Goal: Complete application form: Complete application form

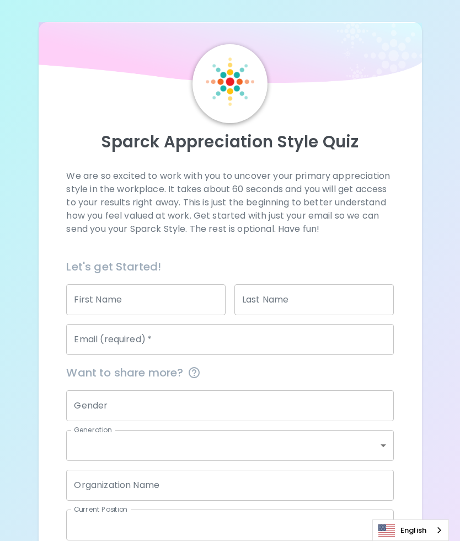
click at [183, 295] on input "First Name" at bounding box center [145, 299] width 159 height 31
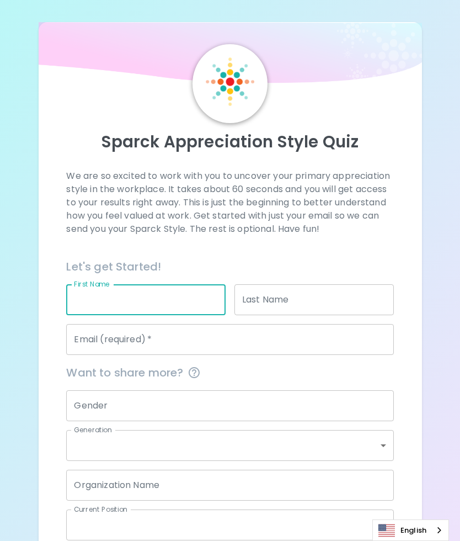
type input "[PERSON_NAME]"
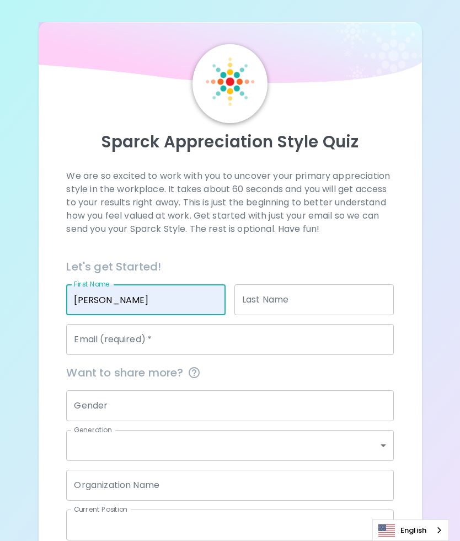
type input "[PERSON_NAME]"
type input "[EMAIL_ADDRESS][DOMAIN_NAME]"
type input "Spaghetti Services"
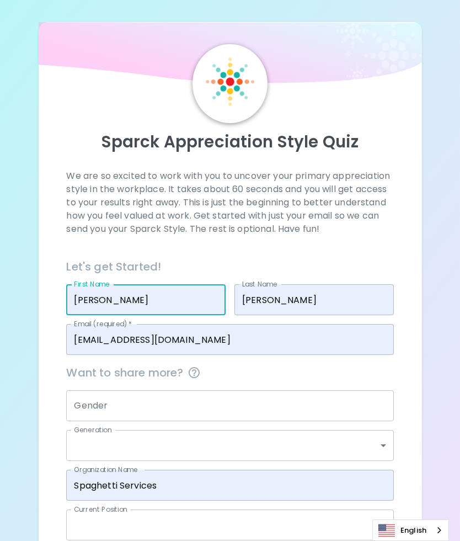
click at [205, 398] on input "Gender" at bounding box center [229, 405] width 327 height 31
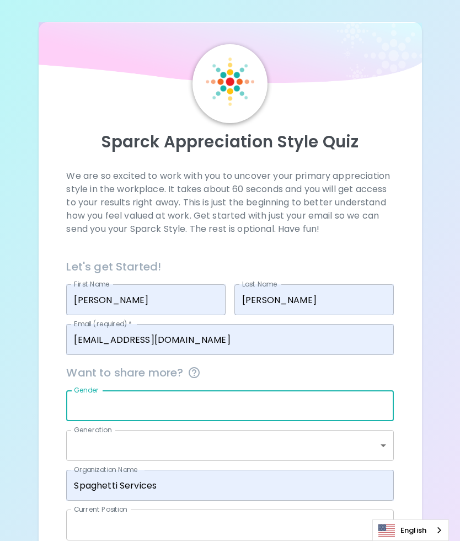
scroll to position [54, 0]
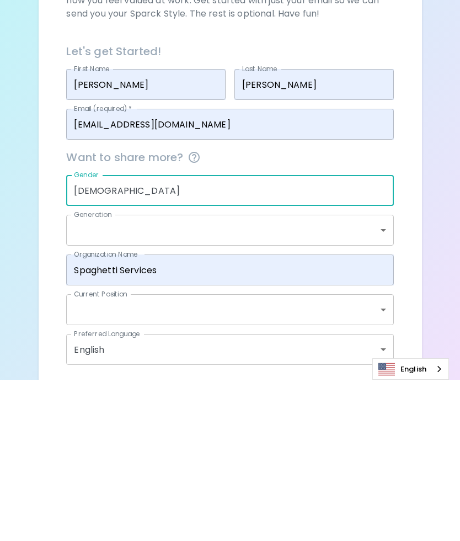
type input "[DEMOGRAPHIC_DATA]"
click at [200, 226] on body "Sparck Appreciation Style Quiz We are so excited to work with you to uncover yo…" at bounding box center [230, 267] width 460 height 643
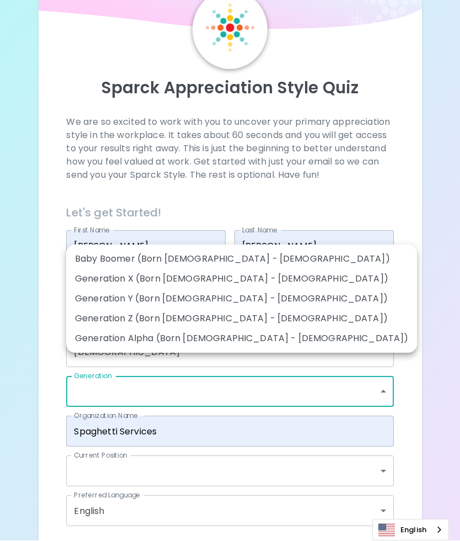
click at [202, 280] on li "Generation X (Born [DEMOGRAPHIC_DATA] - [DEMOGRAPHIC_DATA])" at bounding box center [241, 279] width 351 height 20
type input "generation_x"
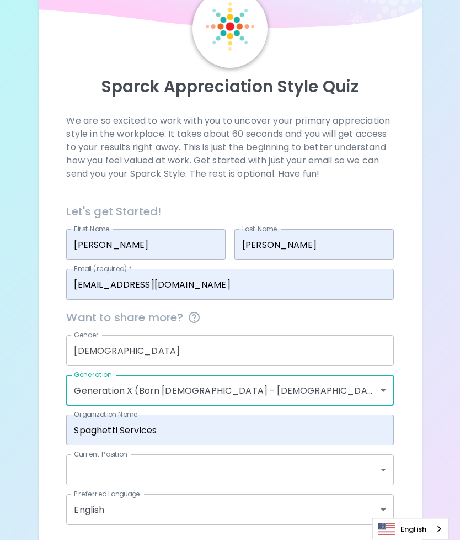
scroll to position [0, 0]
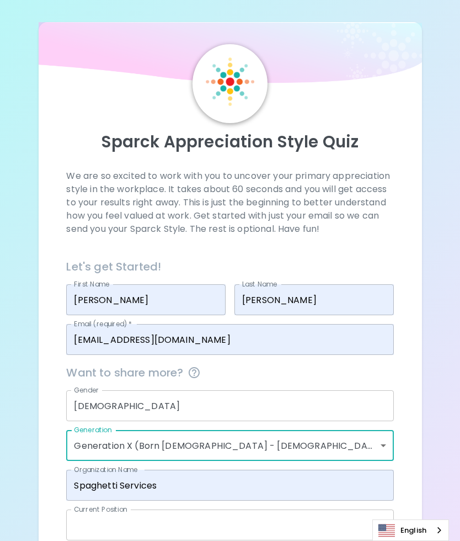
click at [292, 520] on body "Sparck Appreciation Style Quiz We are so excited to work with you to uncover yo…" at bounding box center [230, 321] width 460 height 643
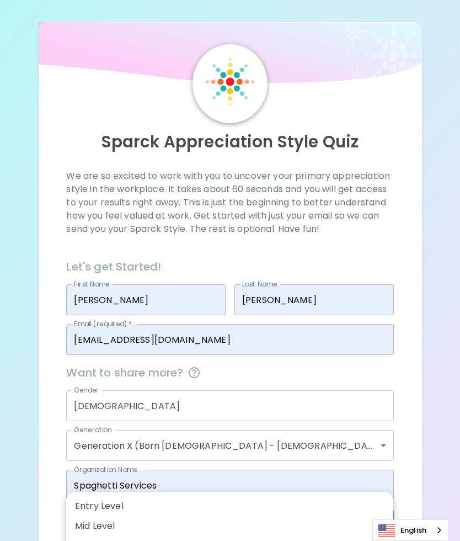
click at [116, 503] on li "Entry Level" at bounding box center [229, 506] width 327 height 20
type input "entry_level"
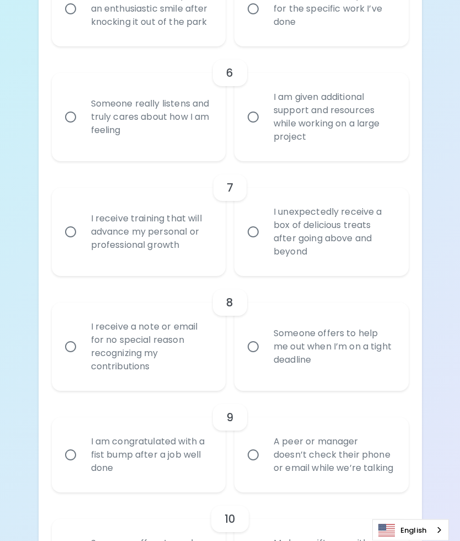
scroll to position [746, 0]
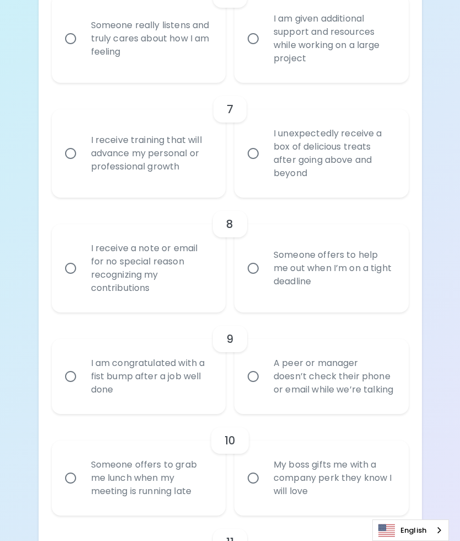
click at [67, 164] on input "I receive training that will advance my personal or professional growth" at bounding box center [70, 153] width 23 height 23
radio input "true"
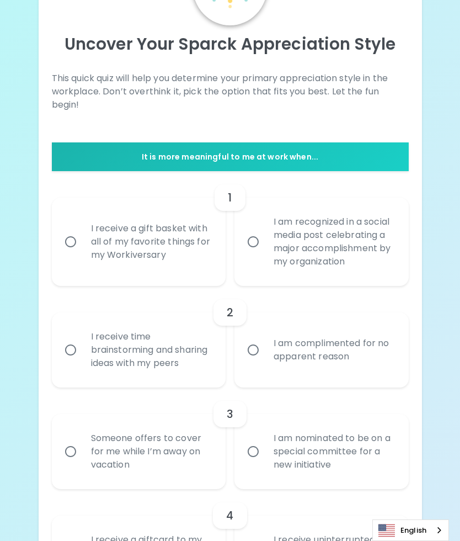
scroll to position [105, 0]
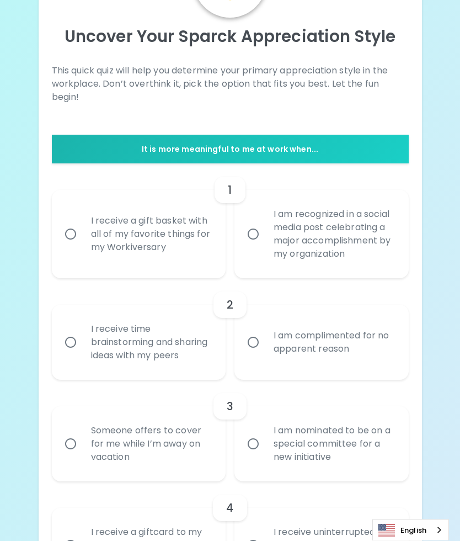
click at [328, 203] on div "I am recognized in a social media post celebrating a major accomplishment by my…" at bounding box center [334, 234] width 138 height 79
click at [265, 223] on input "I am recognized in a social media post celebrating a major accomplishment by my…" at bounding box center [253, 234] width 23 height 23
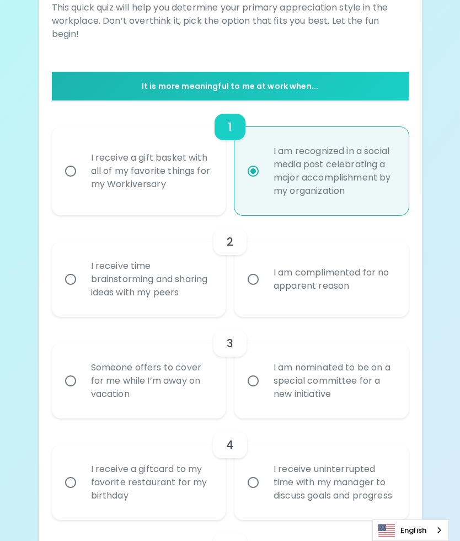
scroll to position [193, 0]
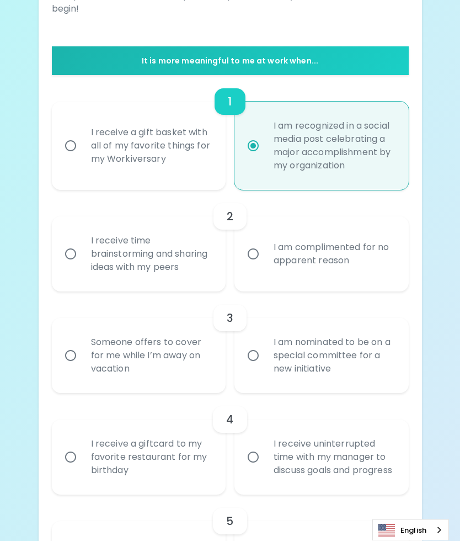
click at [379, 243] on div "I am complimented for no apparent reason" at bounding box center [334, 254] width 138 height 53
click at [265, 243] on input "I am complimented for no apparent reason" at bounding box center [253, 254] width 23 height 23
radio input "false"
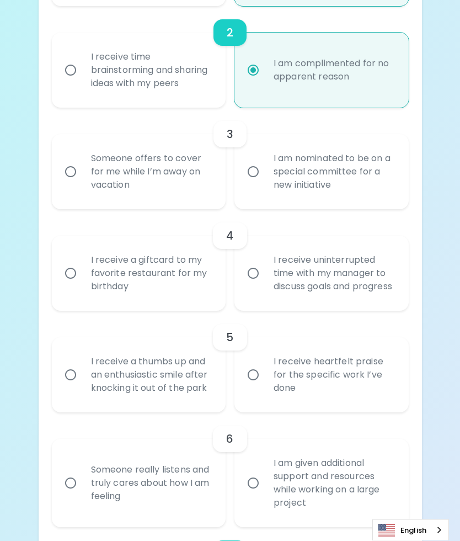
scroll to position [377, 0]
click at [388, 198] on div "I am nominated to be on a special committee for a new initiative" at bounding box center [334, 171] width 138 height 66
click at [265, 183] on input "I am nominated to be on a special committee for a new initiative" at bounding box center [253, 171] width 23 height 23
radio input "false"
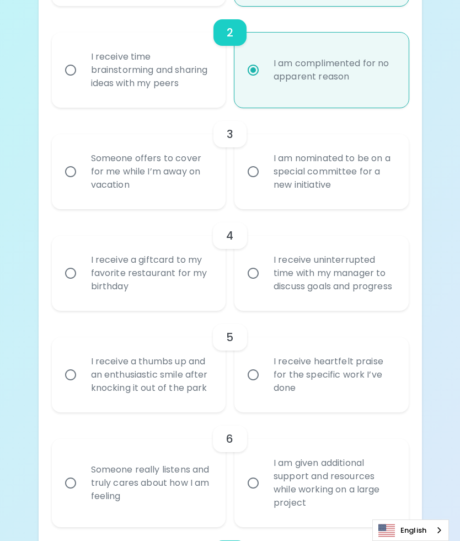
radio input "false"
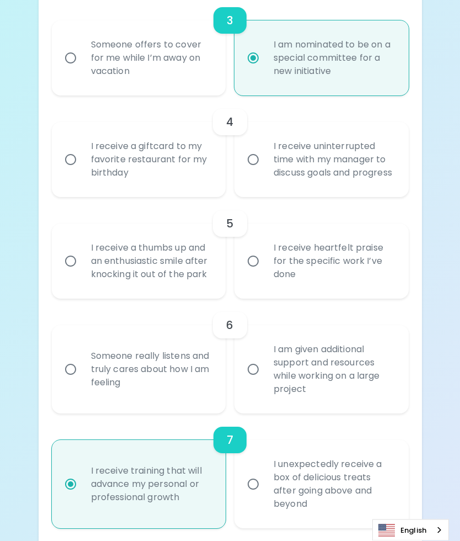
scroll to position [491, 0]
click at [376, 187] on div "I receive uninterrupted time with my manager to discuss goals and progress" at bounding box center [334, 159] width 138 height 66
click at [265, 171] on input "I receive uninterrupted time with my manager to discuss goals and progress" at bounding box center [253, 159] width 23 height 23
radio input "false"
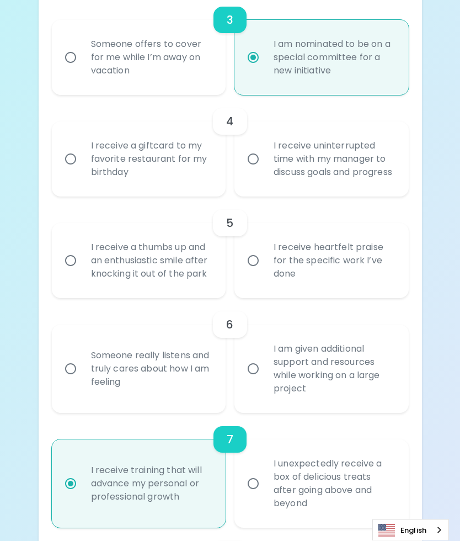
radio input "false"
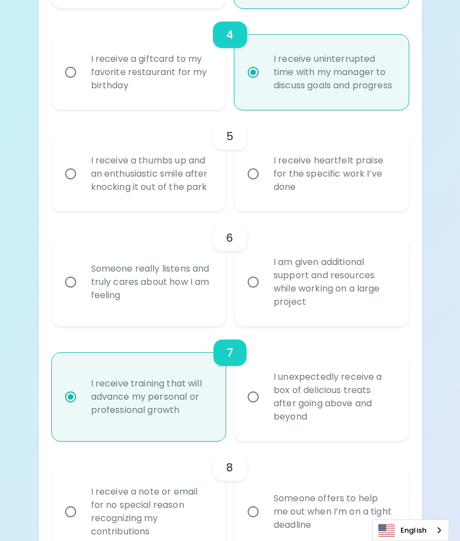
scroll to position [579, 0]
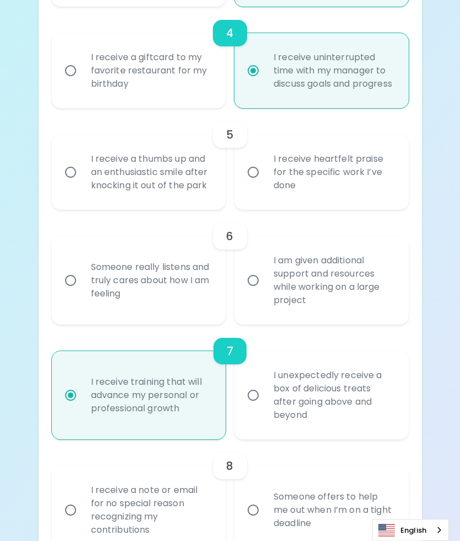
click at [187, 77] on div "I receive a giftcard to my favorite restaurant for my birthday" at bounding box center [151, 71] width 138 height 66
click at [82, 77] on input "I receive a giftcard to my favorite restaurant for my birthday" at bounding box center [70, 71] width 23 height 23
radio input "false"
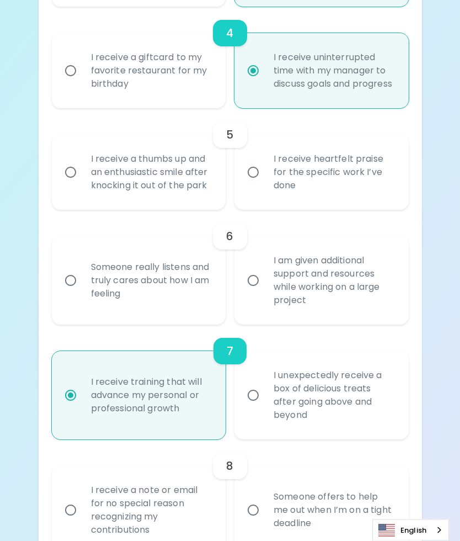
radio input "false"
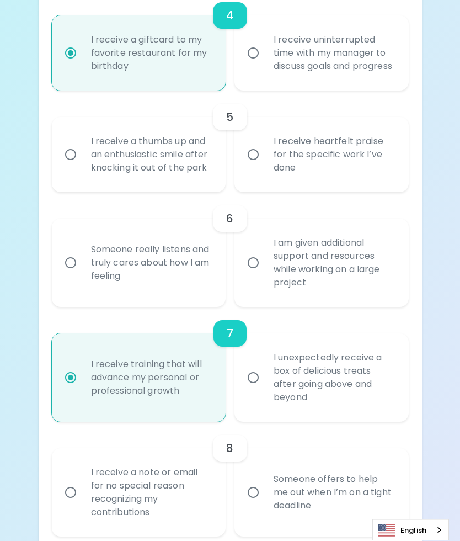
scroll to position [600, 0]
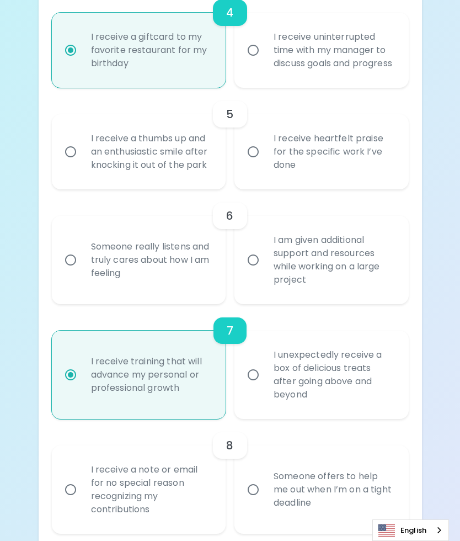
click at [349, 175] on div "I receive heartfelt praise for the specific work I’ve done" at bounding box center [334, 152] width 138 height 66
click at [265, 163] on input "I receive heartfelt praise for the specific work I’ve done" at bounding box center [253, 151] width 23 height 23
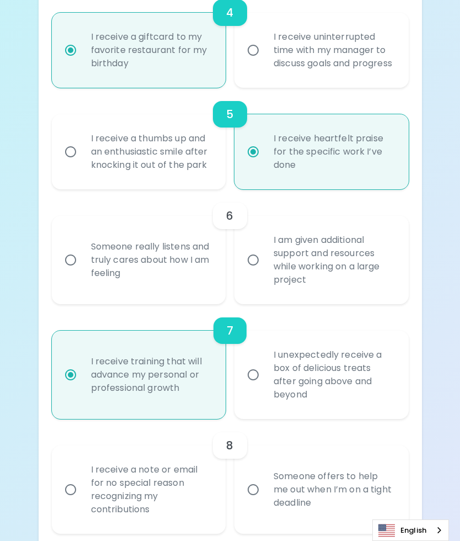
radio input "false"
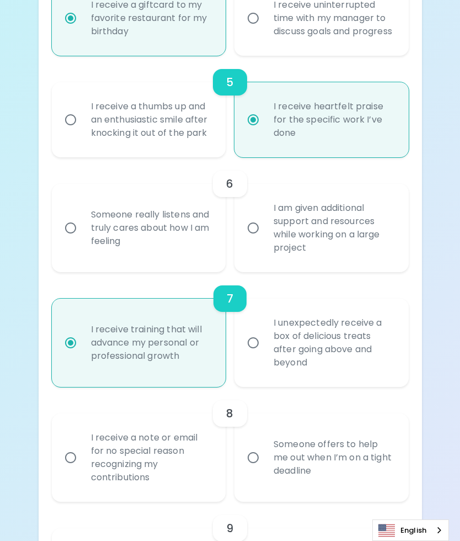
scroll to position [688, 0]
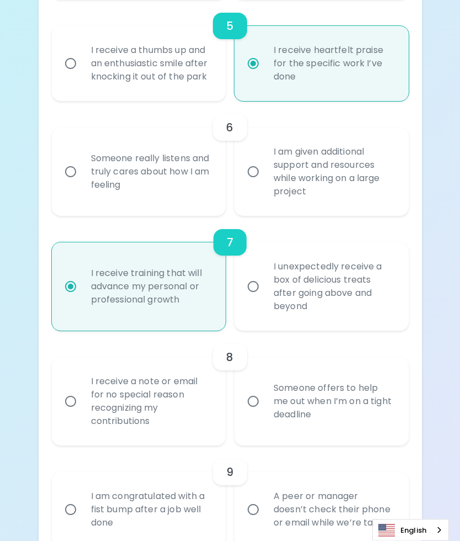
click at [442, 163] on div "Uncover Your Sparck Appreciation Style This quick quiz will help you determine …" at bounding box center [230, 287] width 460 height 1951
click at [442, 164] on div "Uncover Your Sparck Appreciation Style This quick quiz will help you determine …" at bounding box center [230, 287] width 460 height 1951
click at [442, 162] on div "Uncover Your Sparck Appreciation Style This quick quiz will help you determine …" at bounding box center [230, 287] width 460 height 1951
click at [364, 203] on div "I am given additional support and resources while working on a large project" at bounding box center [334, 171] width 138 height 79
click at [265, 184] on input "I am given additional support and resources while working on a large project" at bounding box center [253, 172] width 23 height 23
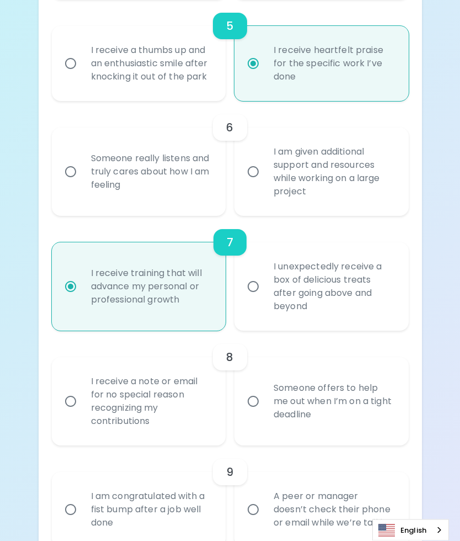
radio input "false"
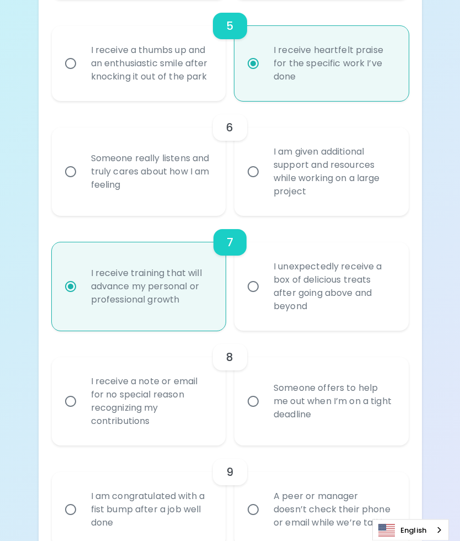
radio input "false"
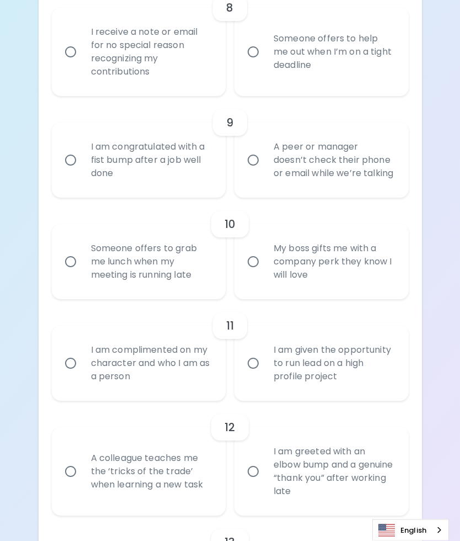
scroll to position [1038, 0]
click at [189, 499] on div "A colleague teaches me the ‘tricks of the trade’ when learning a new task" at bounding box center [151, 471] width 138 height 66
click at [82, 483] on input "A colleague teaches me the ‘tricks of the trade’ when learning a new task" at bounding box center [70, 471] width 23 height 23
radio input "false"
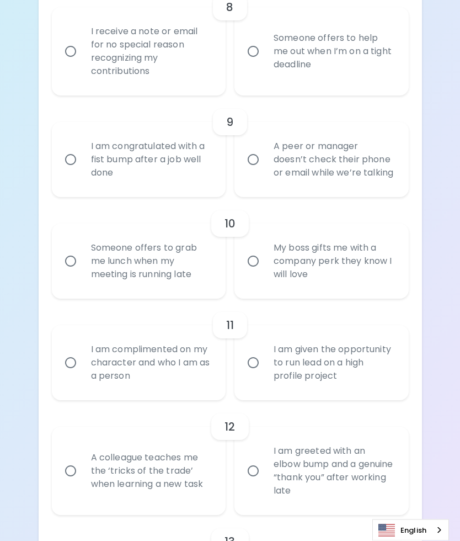
radio input "false"
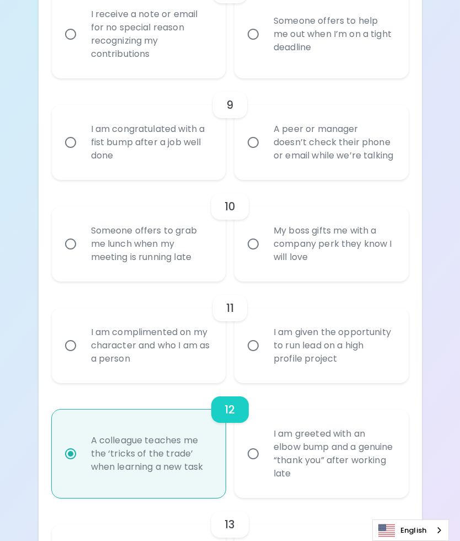
scroll to position [1054, 0]
click at [377, 374] on div "I am given the opportunity to run lead on a high profile project" at bounding box center [334, 346] width 138 height 66
click at [265, 358] on input "I am given the opportunity to run lead on a high profile project" at bounding box center [253, 346] width 23 height 23
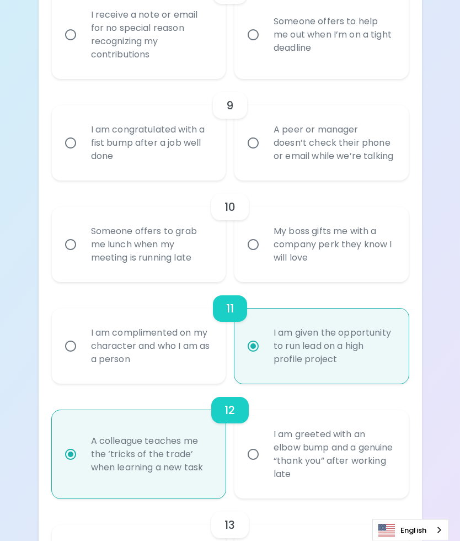
radio input "false"
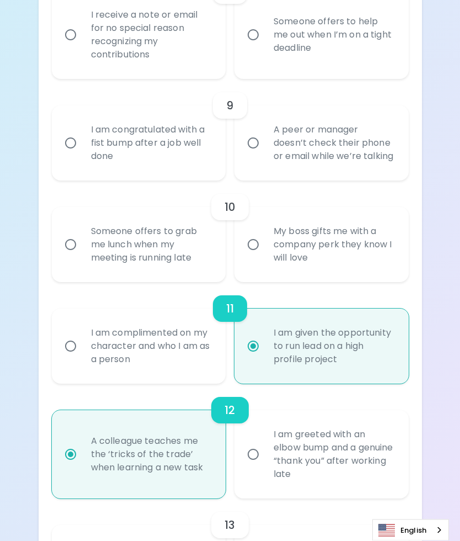
radio input "false"
radio input "true"
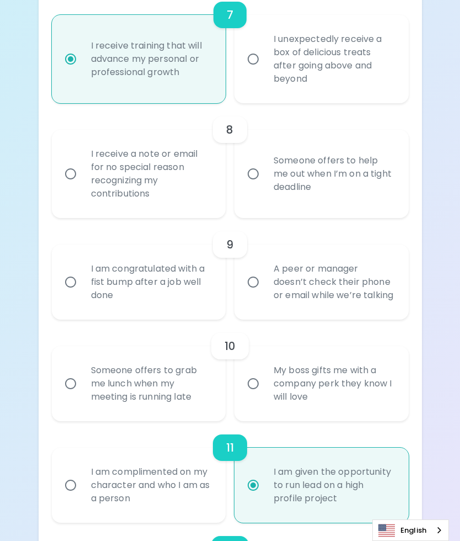
scroll to position [903, 0]
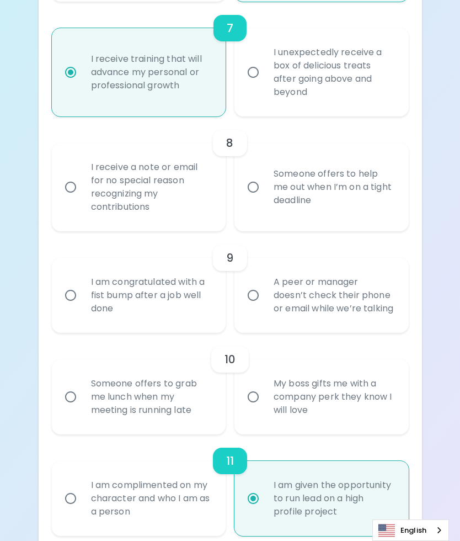
click at [365, 430] on div "My boss gifts me with a company perk they know I will love" at bounding box center [334, 397] width 138 height 66
click at [265, 408] on input "My boss gifts me with a company perk they know I will love" at bounding box center [253, 396] width 23 height 23
radio input "false"
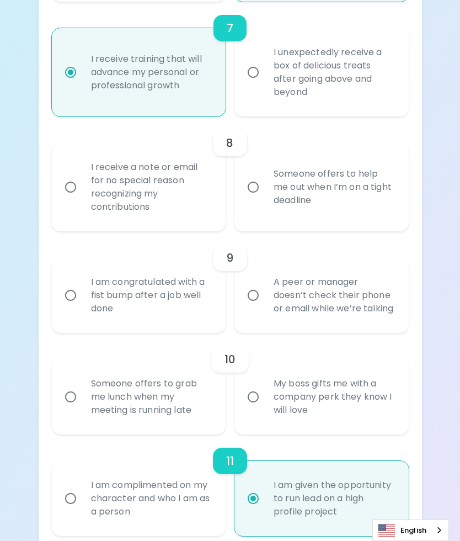
radio input "false"
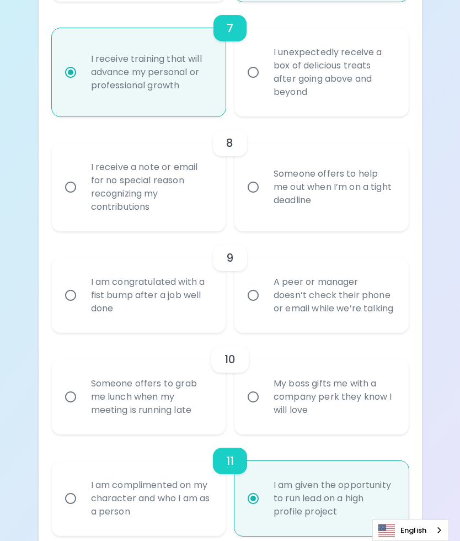
radio input "false"
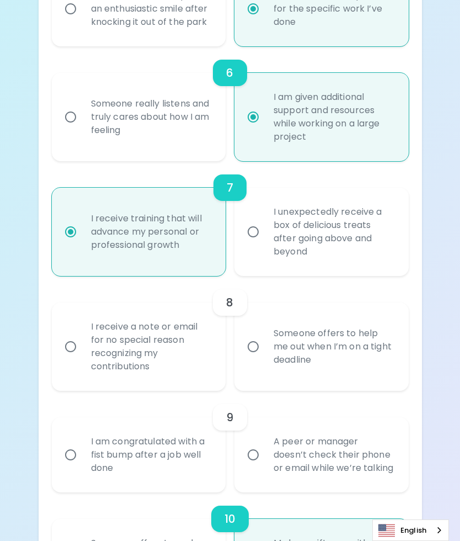
scroll to position [740, 0]
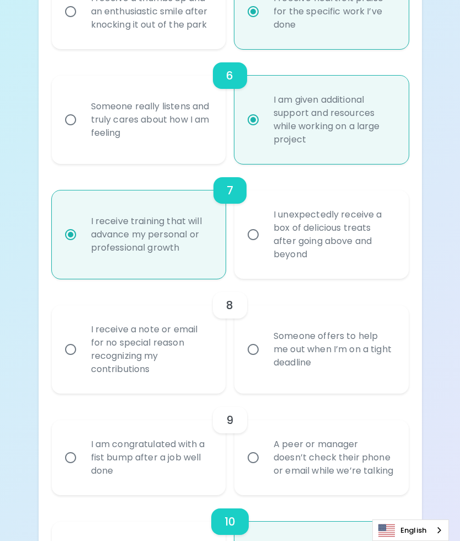
click at [167, 466] on div "I am congratulated with a fist bump after a job well done" at bounding box center [151, 457] width 138 height 66
click at [82, 466] on input "I am congratulated with a fist bump after a job well done" at bounding box center [70, 457] width 23 height 23
radio input "false"
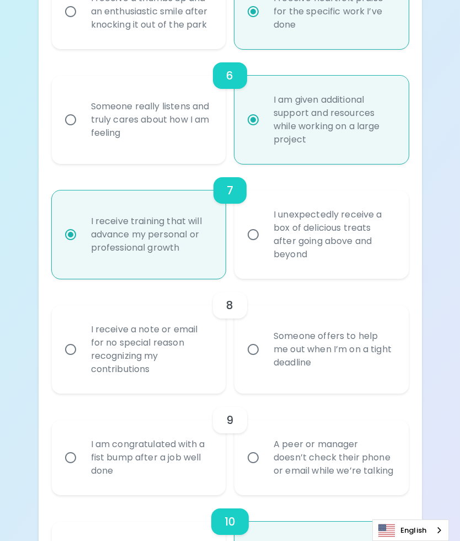
radio input "false"
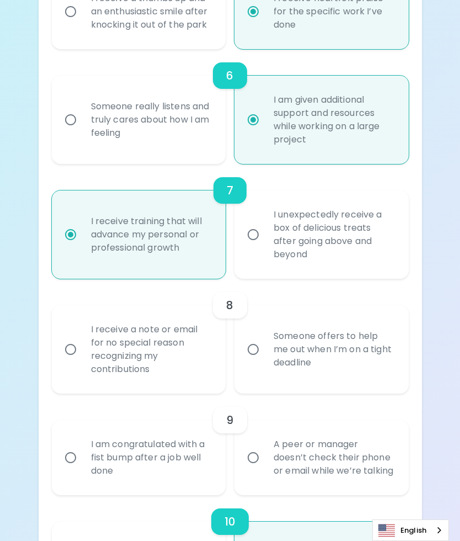
radio input "false"
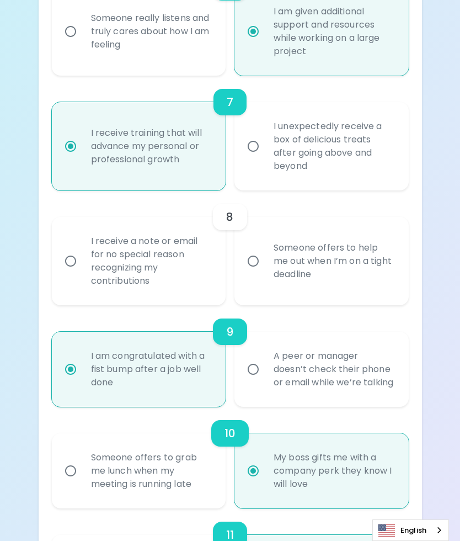
scroll to position [817, 0]
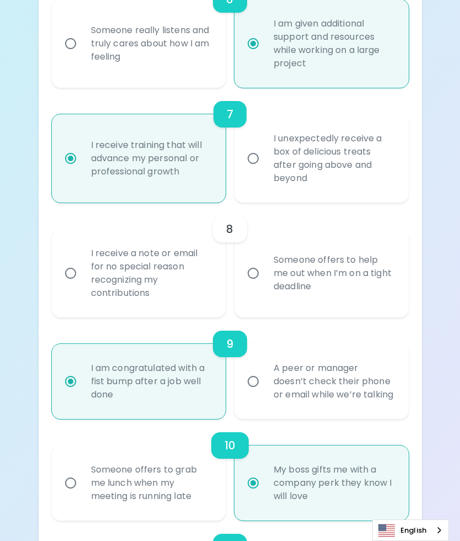
click at [371, 306] on div "Someone offers to help me out when I’m on a tight deadline" at bounding box center [334, 273] width 138 height 66
click at [265, 285] on input "Someone offers to help me out when I’m on a tight deadline" at bounding box center [253, 273] width 23 height 23
radio input "false"
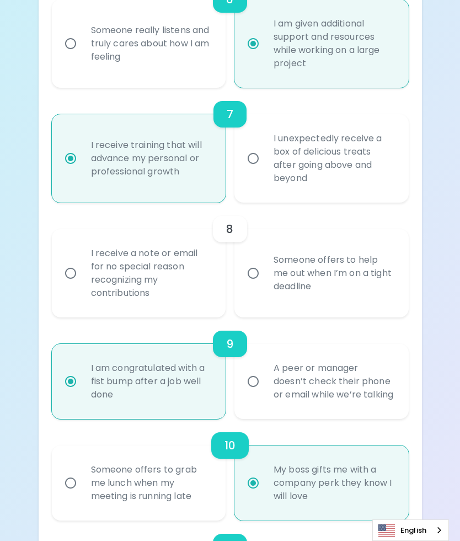
radio input "false"
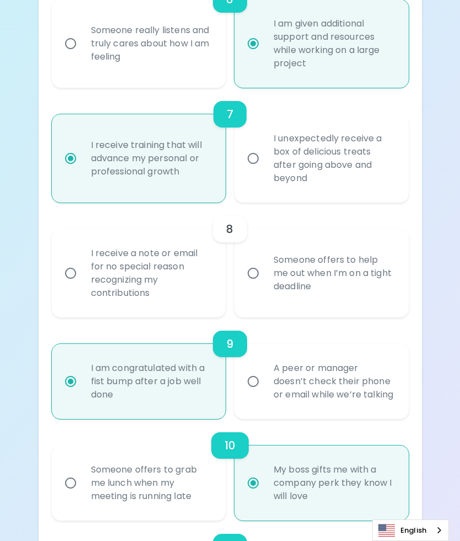
radio input "false"
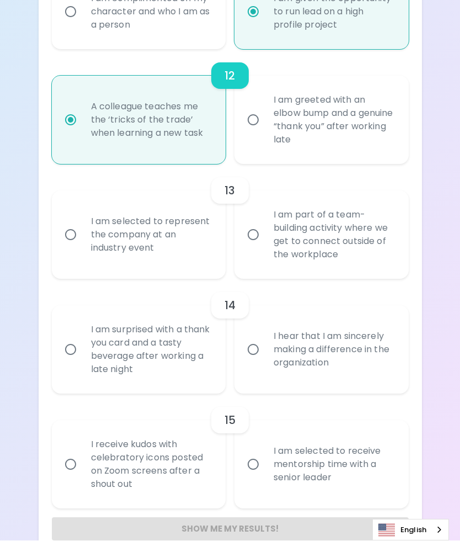
scroll to position [1389, 0]
click at [159, 268] on div "I am selected to represent the company at an industry event" at bounding box center [151, 235] width 138 height 66
click at [82, 247] on input "I am selected to represent the company at an industry event" at bounding box center [70, 234] width 23 height 23
radio input "false"
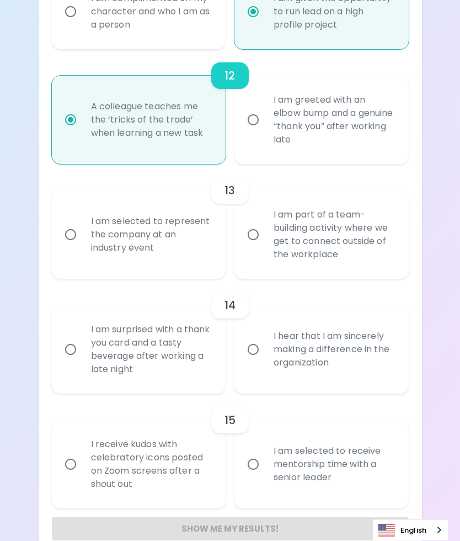
radio input "false"
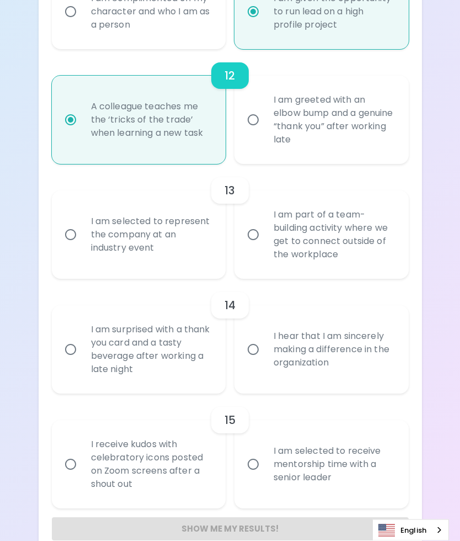
radio input "false"
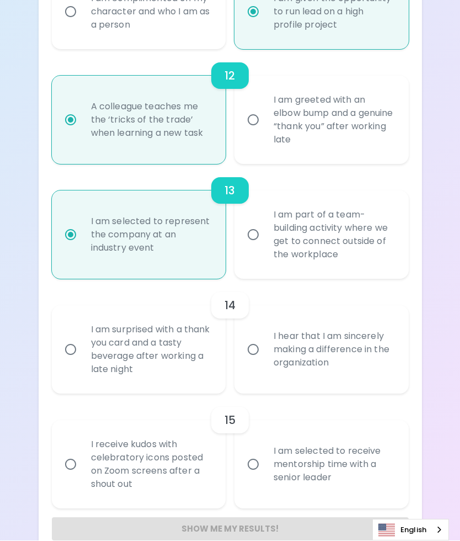
scroll to position [1437, 0]
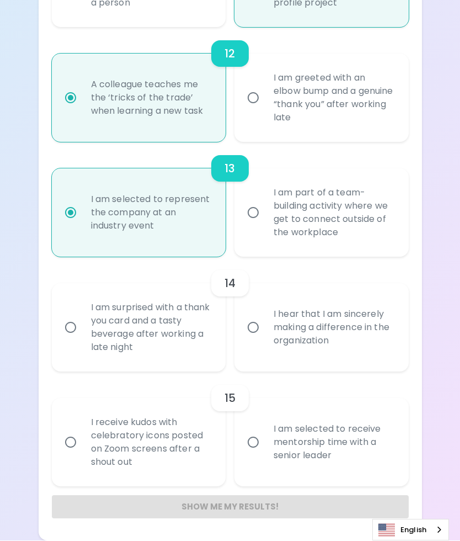
click at [357, 331] on div "I hear that I am sincerely making a difference in the organization" at bounding box center [334, 328] width 138 height 66
click at [265, 331] on input "I hear that I am sincerely making a difference in the organization" at bounding box center [253, 327] width 23 height 23
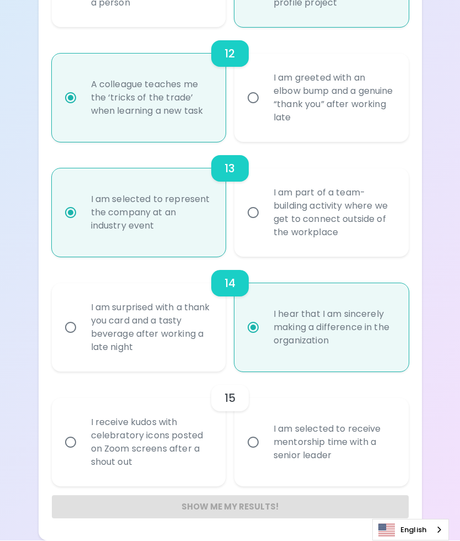
radio input "false"
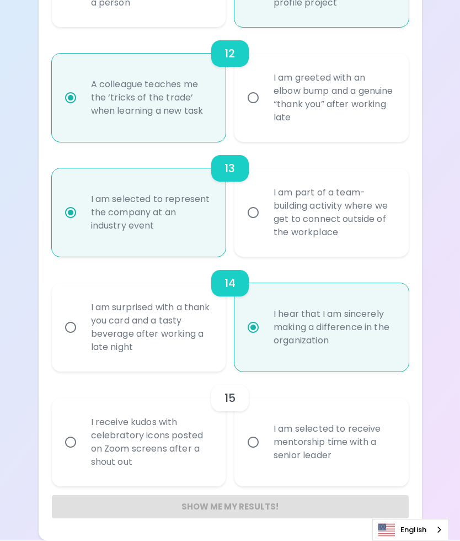
radio input "false"
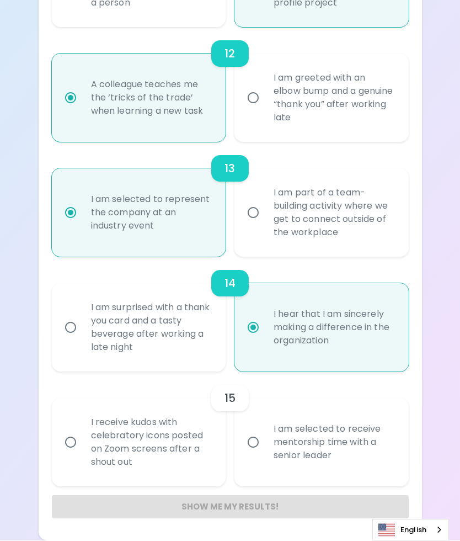
radio input "false"
radio input "true"
radio input "false"
click at [157, 440] on div "I receive kudos with celebratory icons posted on Zoom screens after a shout out" at bounding box center [151, 442] width 138 height 79
click at [82, 440] on input "I receive kudos with celebratory icons posted on Zoom screens after a shout out" at bounding box center [70, 442] width 23 height 23
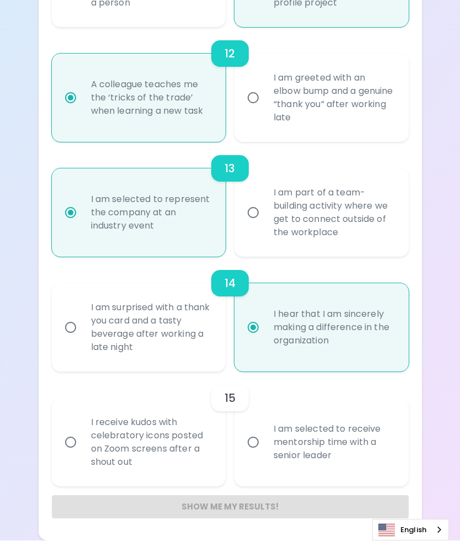
radio input "false"
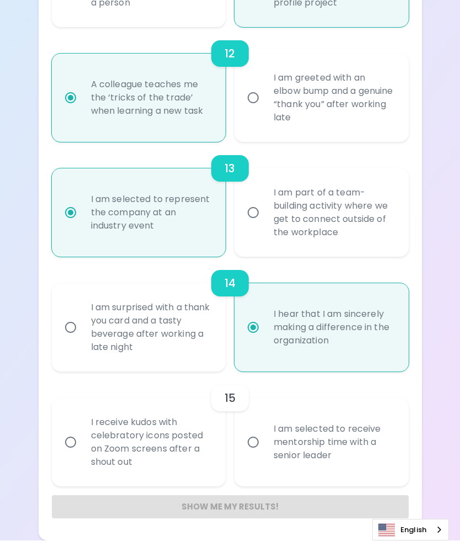
radio input "false"
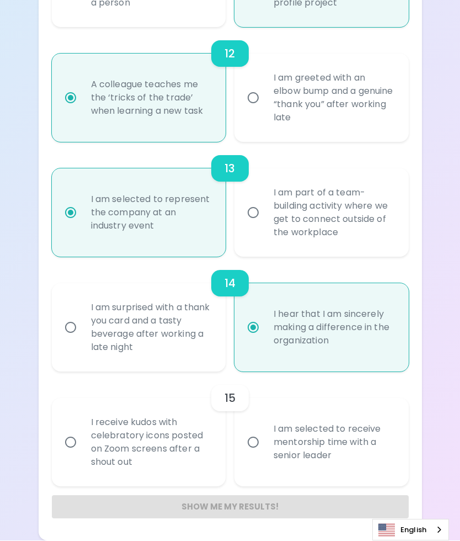
radio input "false"
radio input "true"
radio input "false"
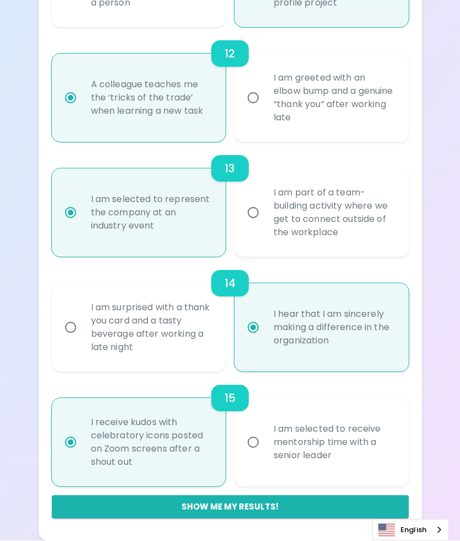
click at [322, 466] on div "I am selected to receive mentorship time with a senior leader" at bounding box center [334, 442] width 138 height 66
click at [265, 454] on input "I am selected to receive mentorship time with a senior leader" at bounding box center [253, 442] width 23 height 23
radio input "false"
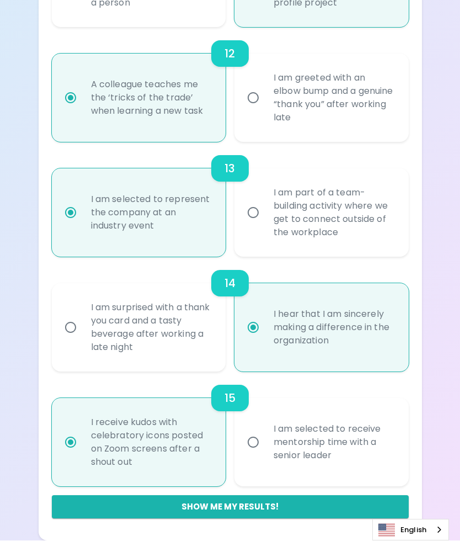
radio input "false"
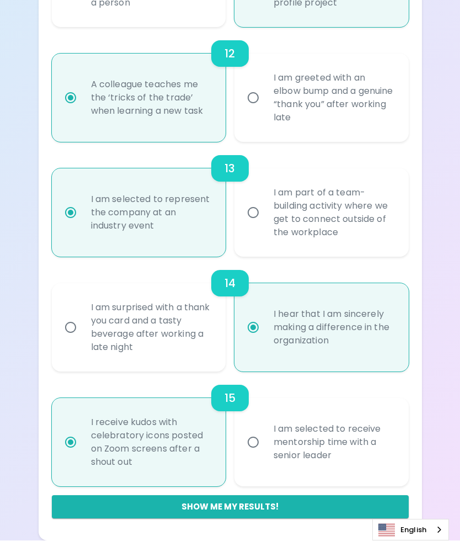
radio input "false"
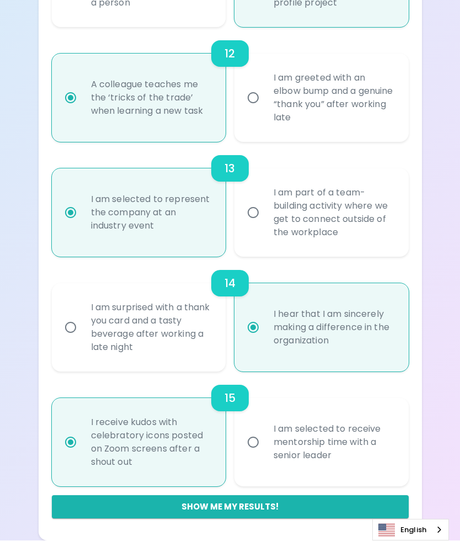
radio input "false"
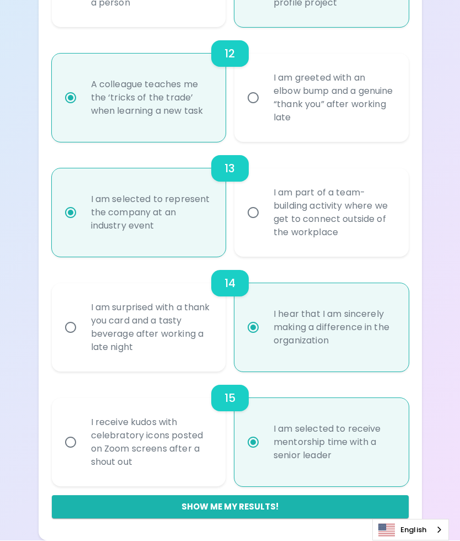
click at [221, 508] on button "Show me my results!" at bounding box center [230, 506] width 357 height 23
radio input "false"
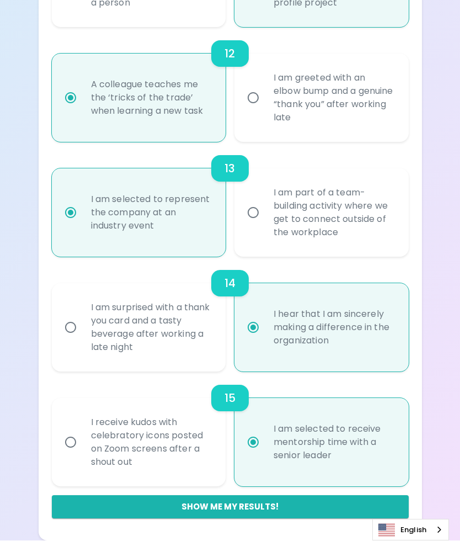
radio input "false"
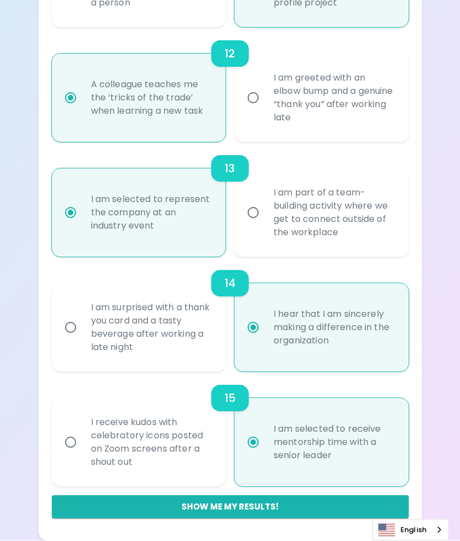
radio input "false"
radio input "true"
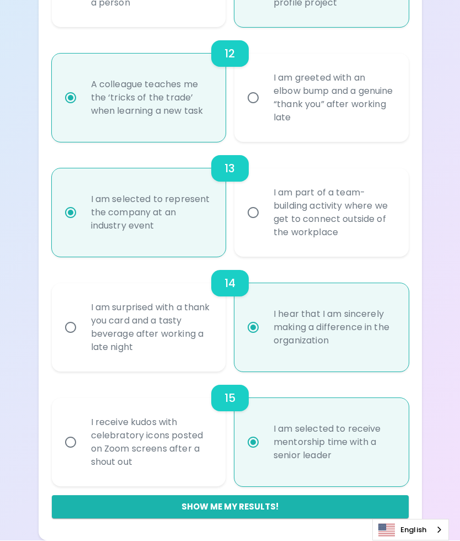
radio input "false"
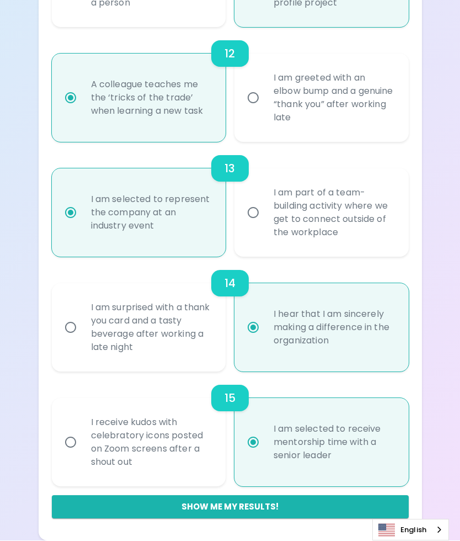
radio input "false"
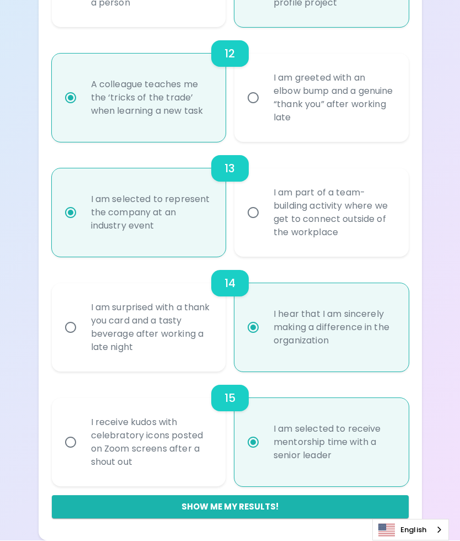
radio input "false"
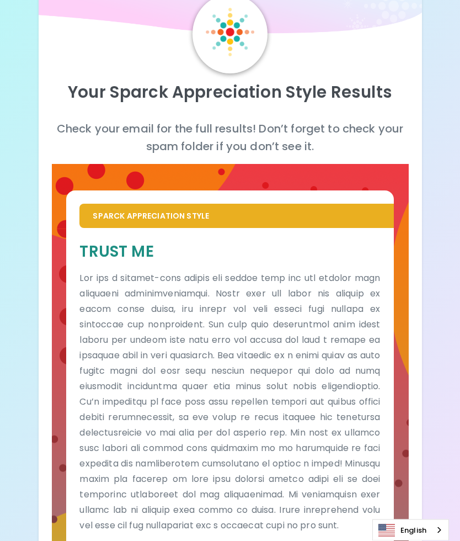
scroll to position [98, 0]
